Goal: Task Accomplishment & Management: Manage account settings

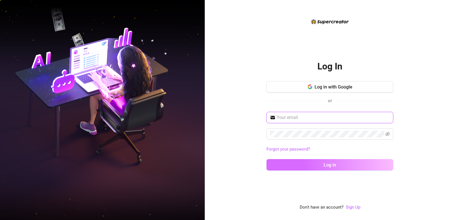
type input "[EMAIL_ADDRESS][DOMAIN_NAME]"
click at [306, 160] on button "Log in" at bounding box center [329, 164] width 127 height 11
